Goal: Task Accomplishment & Management: Use online tool/utility

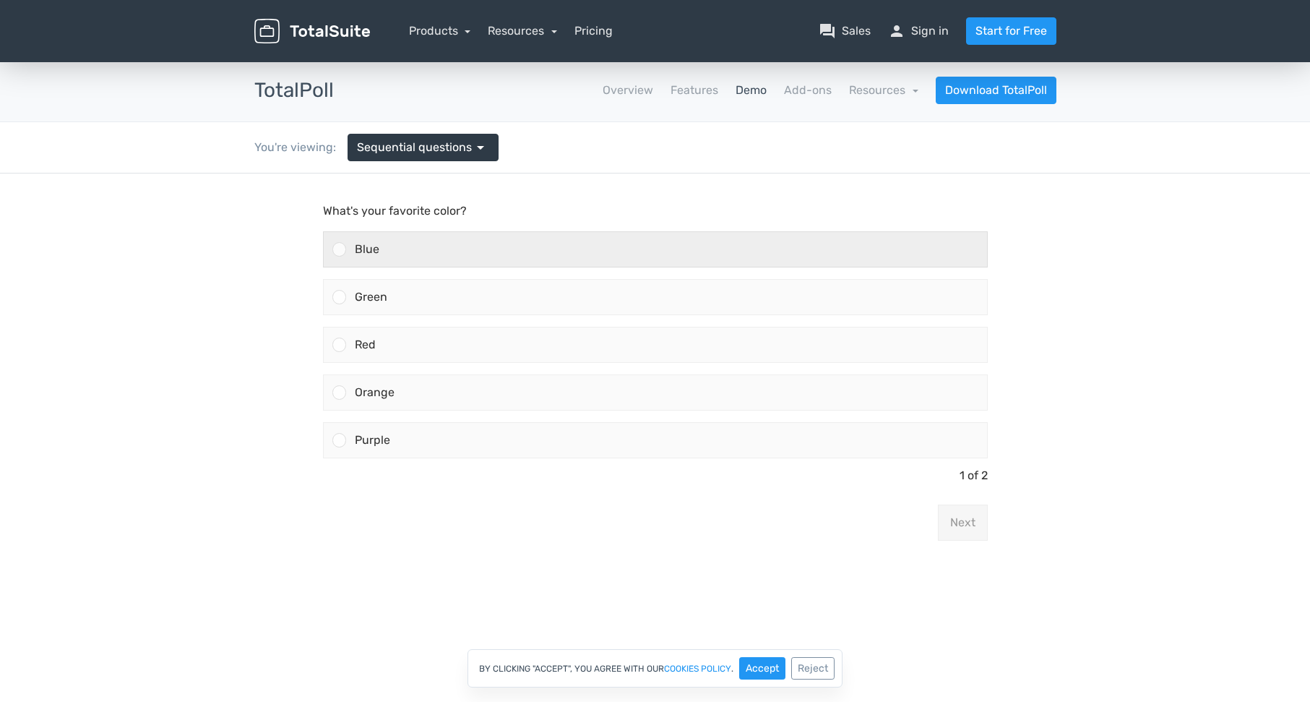
click at [548, 249] on div "Blue" at bounding box center [666, 249] width 641 height 35
click at [339, 249] on input "Blue" at bounding box center [339, 249] width 0 height 0
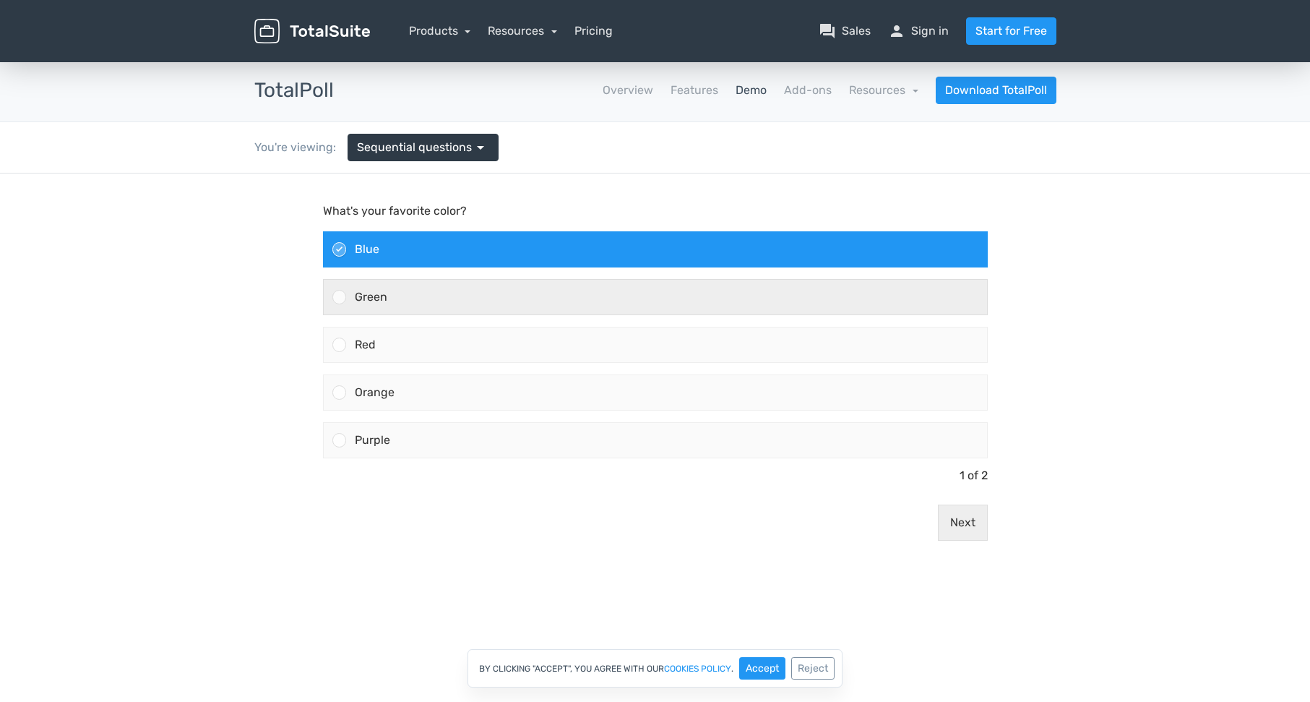
click at [620, 293] on div "Green" at bounding box center [666, 297] width 641 height 35
click at [339, 297] on input "Green" at bounding box center [339, 297] width 0 height 0
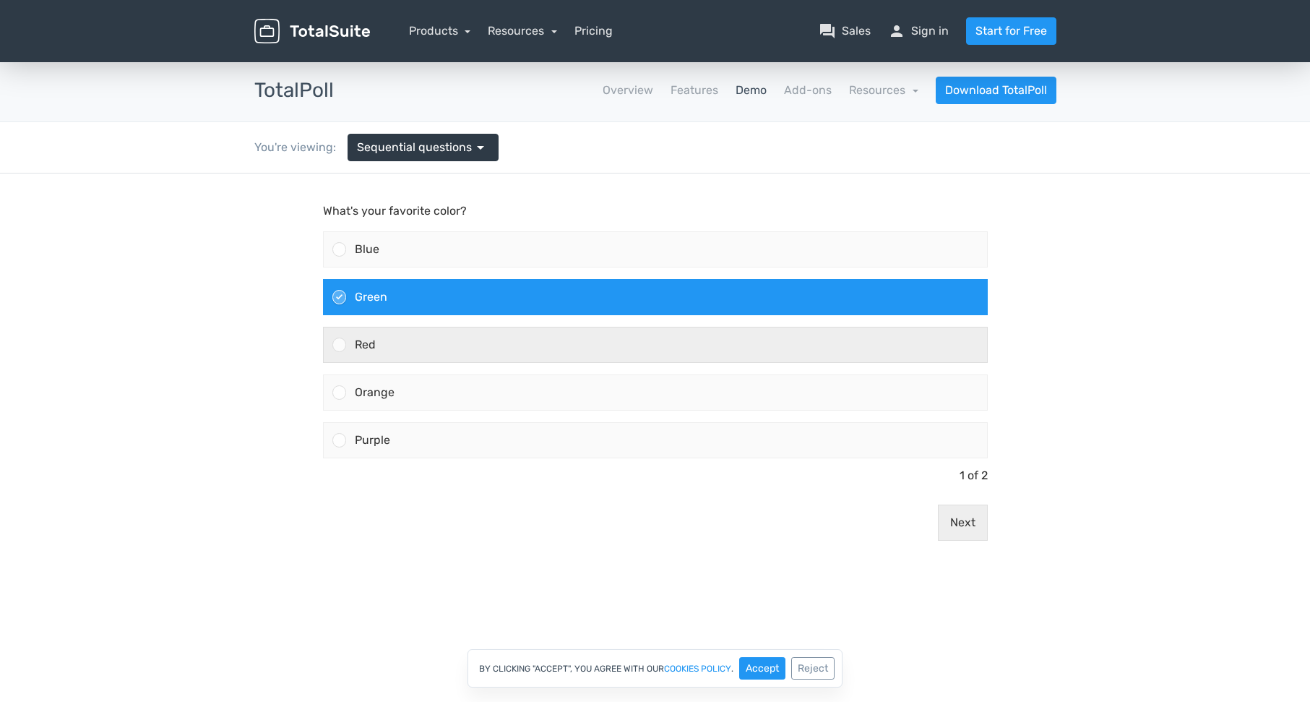
click at [639, 340] on div "Red" at bounding box center [666, 344] width 641 height 35
click at [339, 345] on input "Red" at bounding box center [339, 345] width 0 height 0
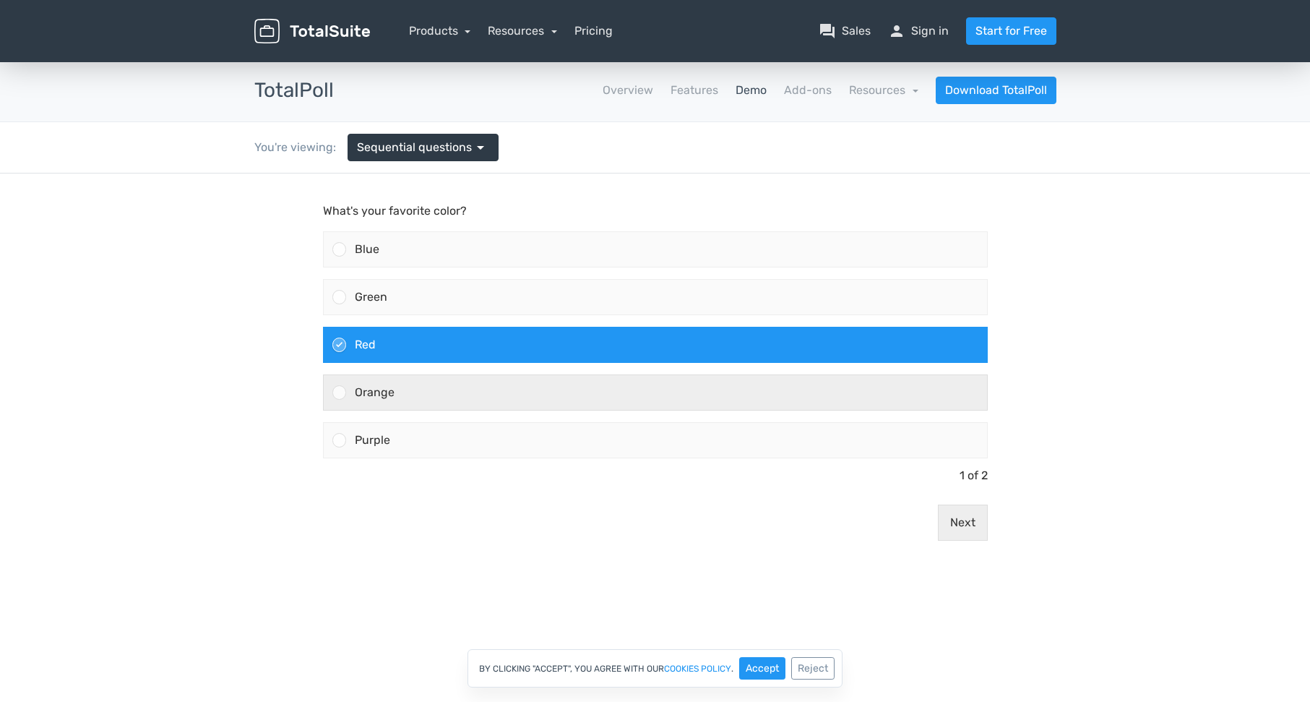
click at [704, 410] on div "Orange" at bounding box center [655, 392] width 665 height 36
click at [339, 392] on input "Orange" at bounding box center [339, 392] width 0 height 0
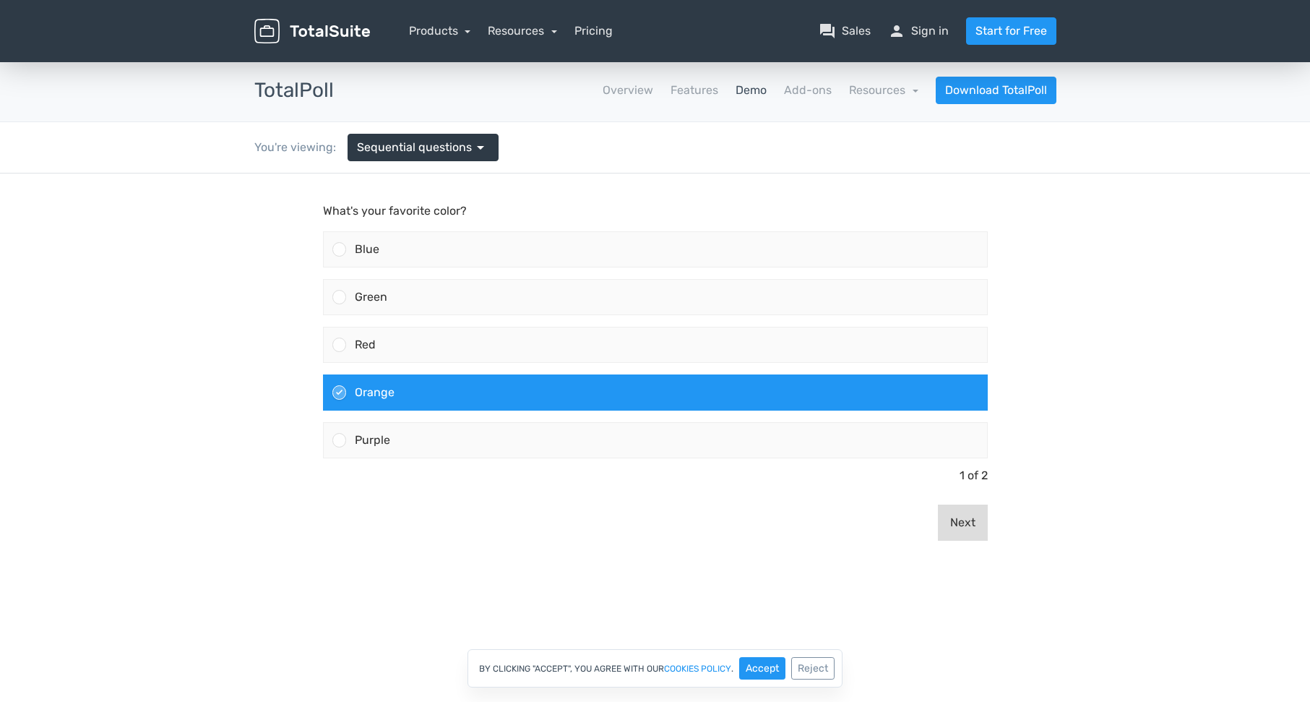
click at [975, 534] on button "Next" at bounding box center [963, 522] width 50 height 36
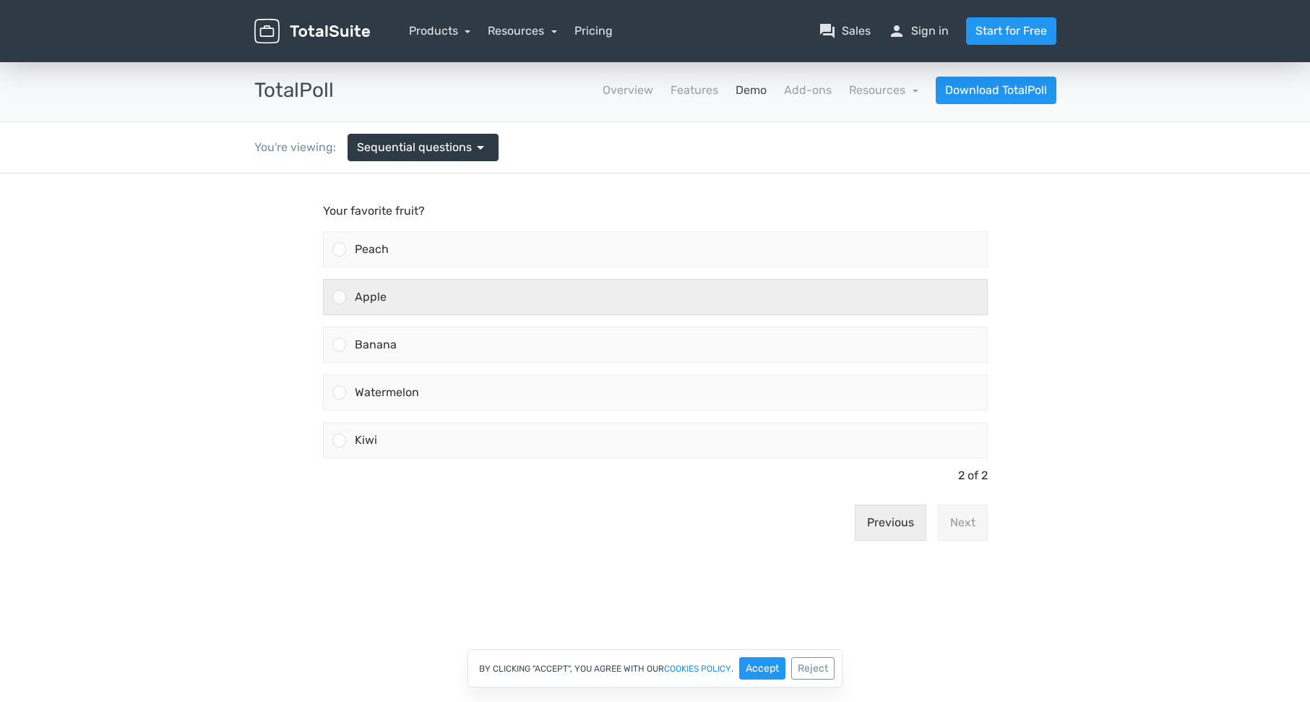
click at [490, 284] on div "Apple" at bounding box center [666, 297] width 641 height 35
click at [339, 297] on input "Apple" at bounding box center [339, 297] width 0 height 0
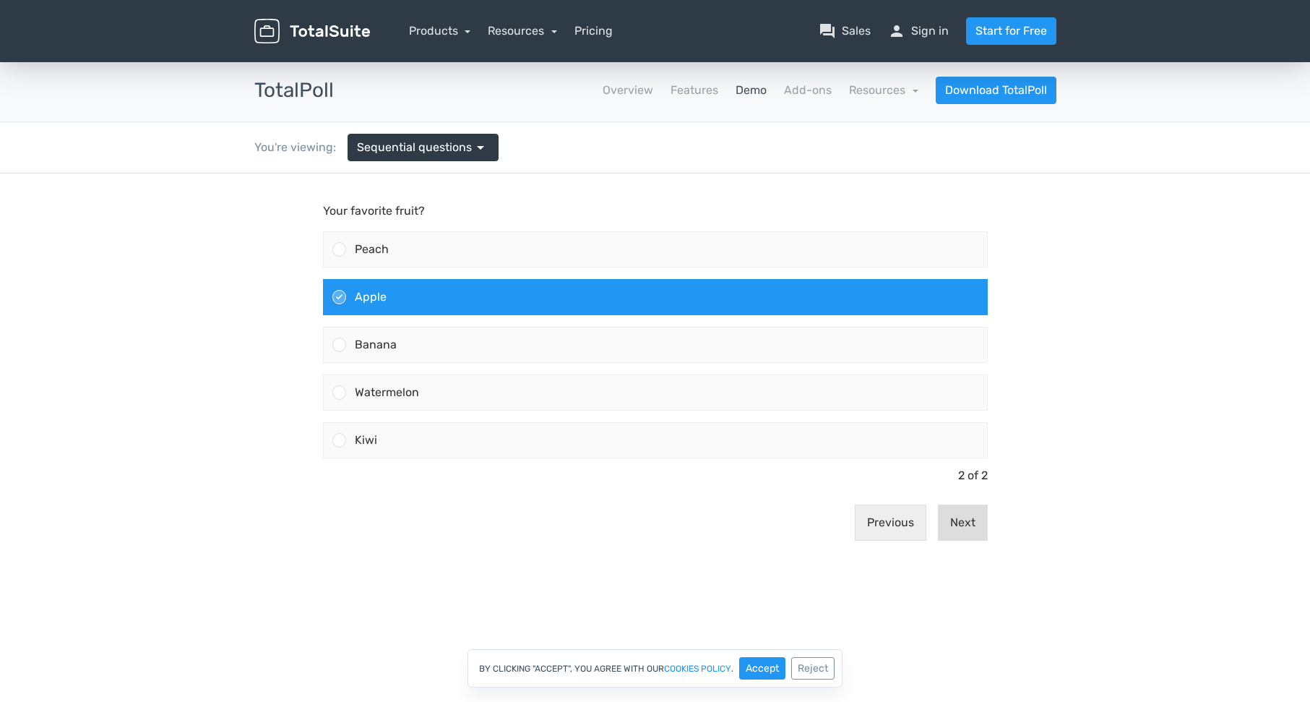
click at [971, 524] on button "Next" at bounding box center [963, 522] width 50 height 36
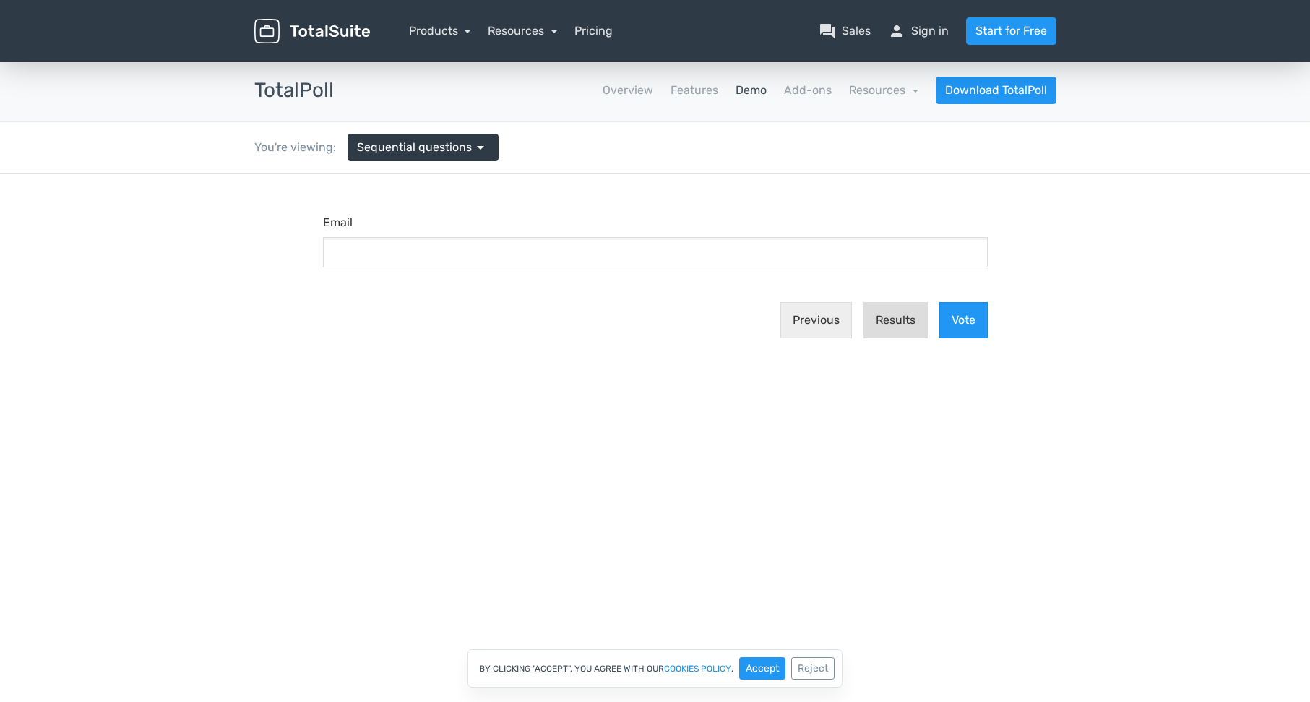
click at [881, 327] on button "Results" at bounding box center [895, 320] width 64 height 36
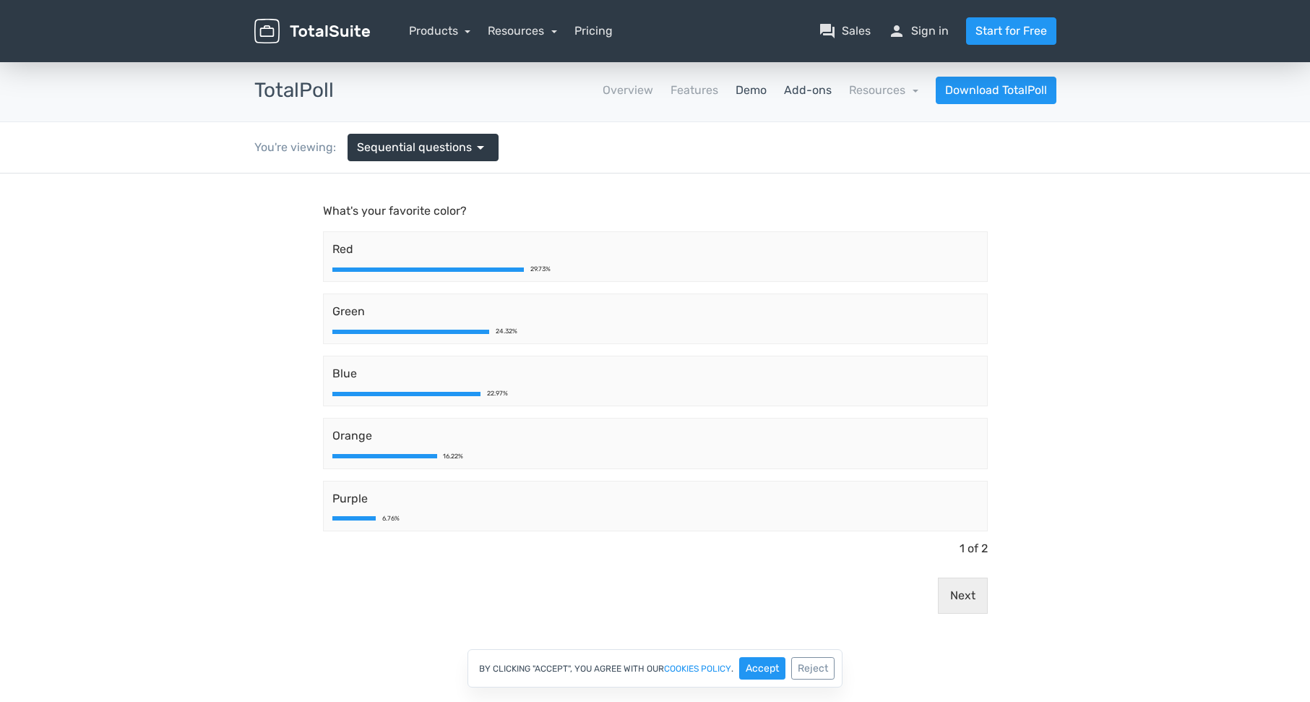
click at [787, 87] on link "Add-ons" at bounding box center [808, 90] width 48 height 17
